Goal: Transaction & Acquisition: Subscribe to service/newsletter

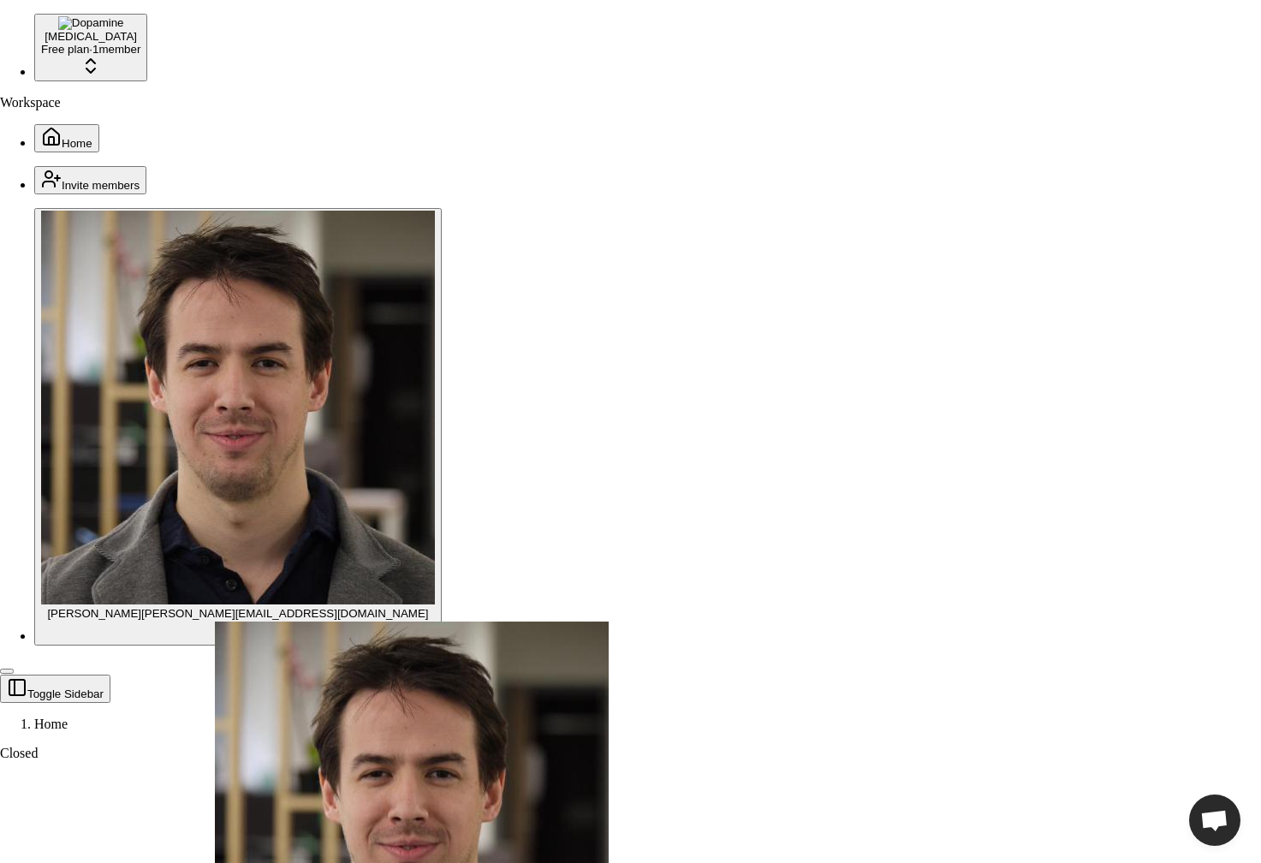
drag, startPoint x: 673, startPoint y: 462, endPoint x: 673, endPoint y: 373, distance: 89.0
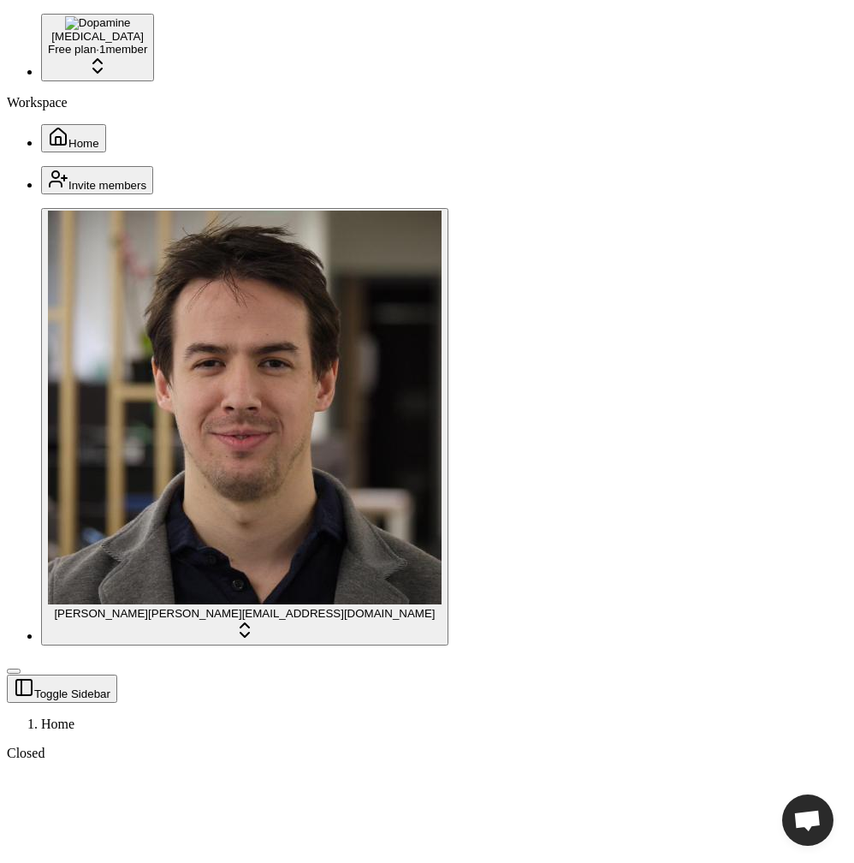
click at [106, 124] on button "Home" at bounding box center [73, 138] width 65 height 28
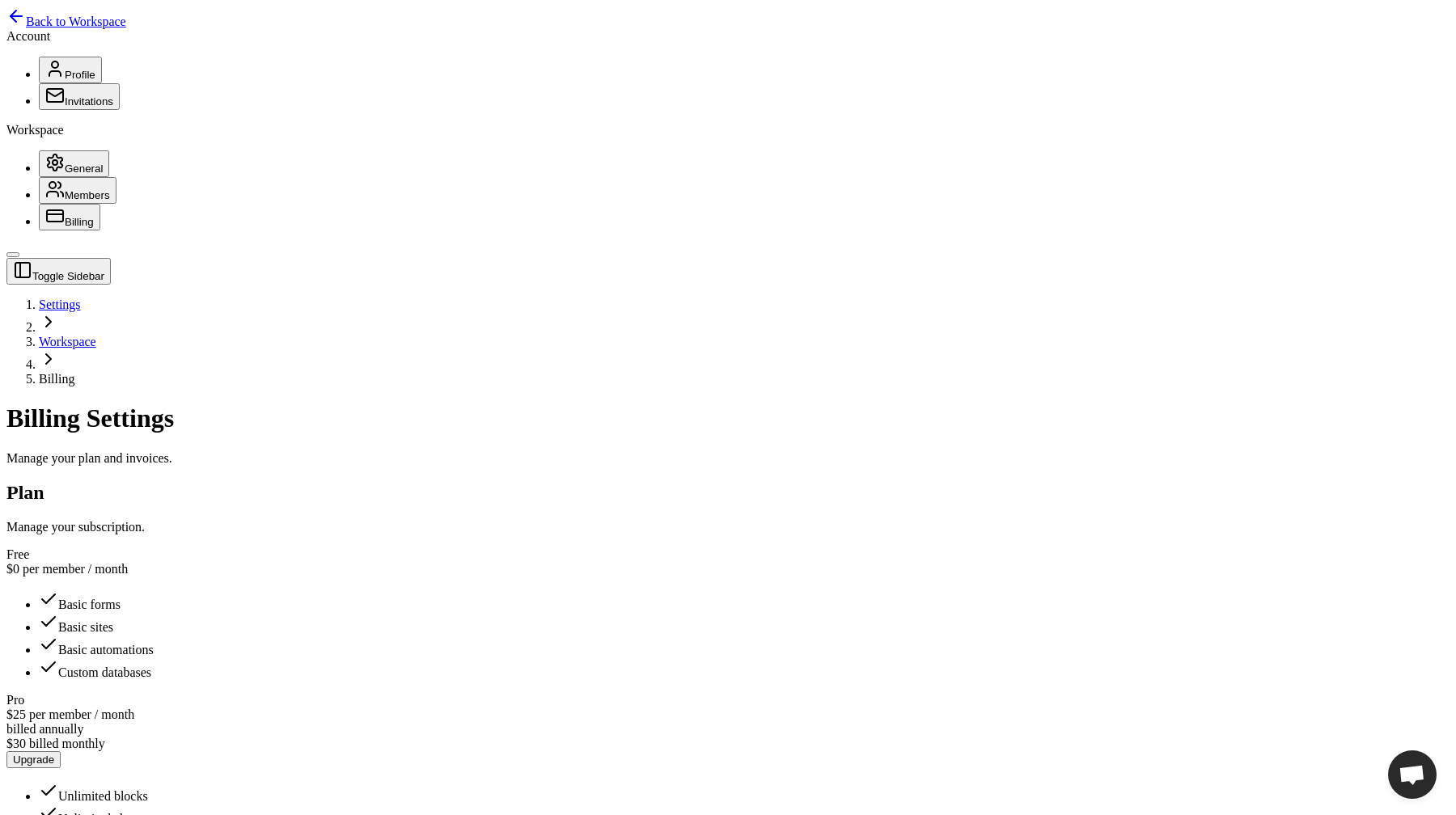
click at [60, 751] on button "Upgrade" at bounding box center [33, 759] width 54 height 17
click at [494, 548] on div "Free $0 per member / month Basic forms Basic sites Basic automations Custom dat…" at bounding box center [728, 794] width 1443 height 493
